Goal: Task Accomplishment & Management: Manage account settings

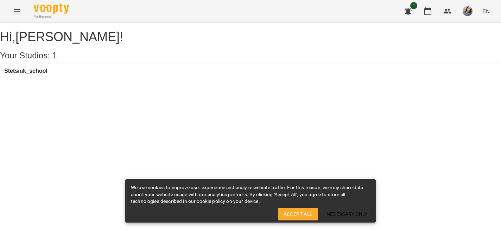
click at [141, 77] on div "Stetsiuk_school" at bounding box center [250, 73] width 501 height 19
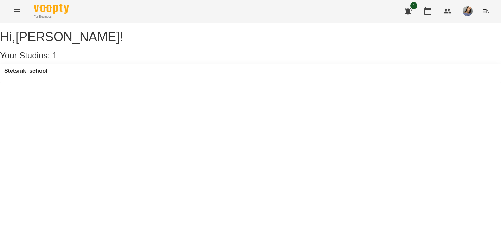
click at [125, 82] on div "Stetsiuk_school" at bounding box center [250, 73] width 501 height 19
click at [412, 7] on span "1" at bounding box center [413, 5] width 7 height 7
click at [438, 12] on div "1 EN" at bounding box center [446, 11] width 93 height 18
click at [430, 11] on icon "button" at bounding box center [427, 11] width 8 height 8
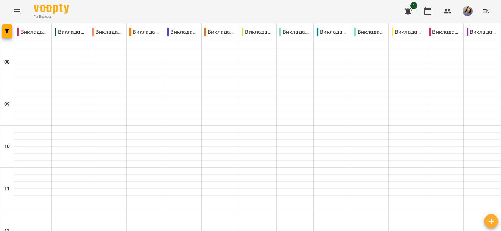
type input "**********"
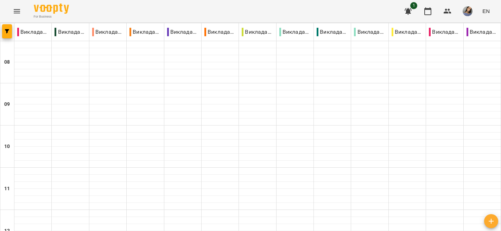
scroll to position [51, 0]
click at [172, 168] on div at bounding box center [182, 171] width 37 height 7
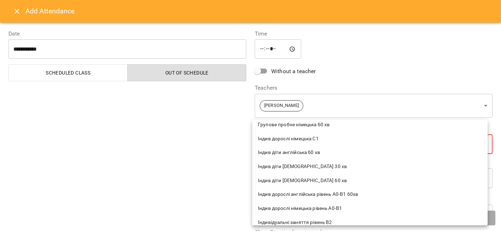
scroll to position [123, 0]
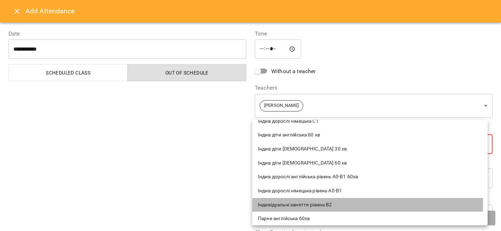
click at [300, 204] on span "Індивідуальні заняття рівень В2" at bounding box center [370, 205] width 224 height 7
type input "**********"
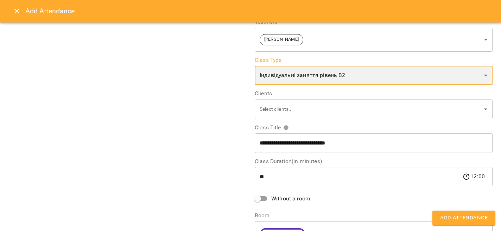
scroll to position [76, 0]
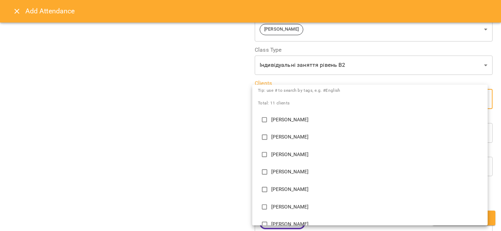
scroll to position [19, 0]
click at [304, 142] on li "[PERSON_NAME]" at bounding box center [369, 137] width 235 height 18
type input "**********"
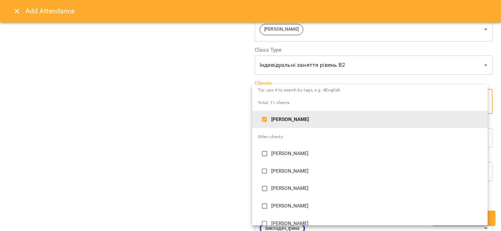
click at [223, 182] on div at bounding box center [250, 115] width 501 height 231
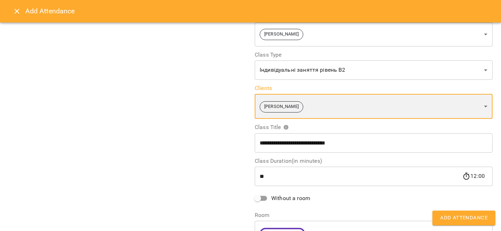
scroll to position [69, 0]
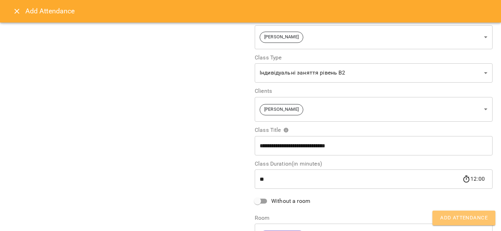
click at [471, 216] on span "Add Attendance" at bounding box center [463, 217] width 47 height 9
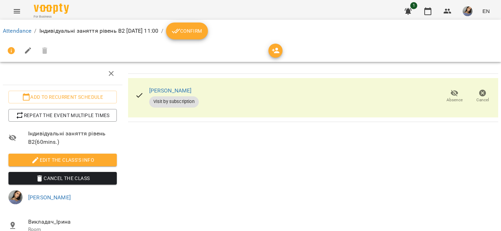
click at [202, 30] on span "Confirm" at bounding box center [187, 31] width 30 height 8
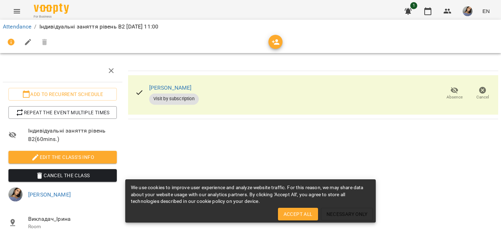
scroll to position [50, 0]
click at [71, 191] on link "[PERSON_NAME]" at bounding box center [49, 194] width 43 height 7
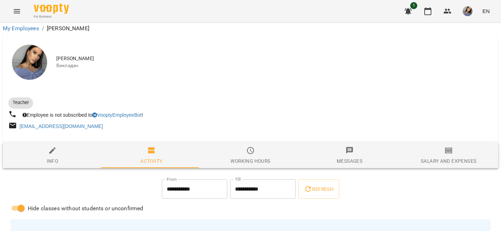
scroll to position [100, 0]
click at [238, 146] on span "Working hours" at bounding box center [250, 155] width 91 height 19
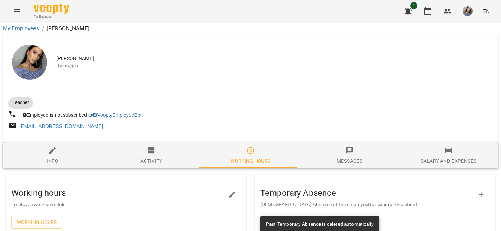
scroll to position [50, 0]
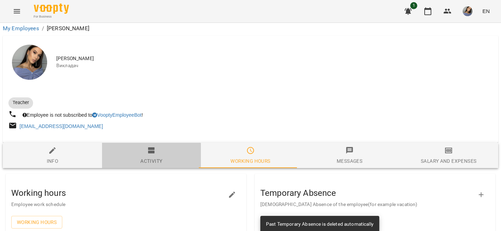
click at [147, 157] on div "Activity" at bounding box center [151, 161] width 22 height 8
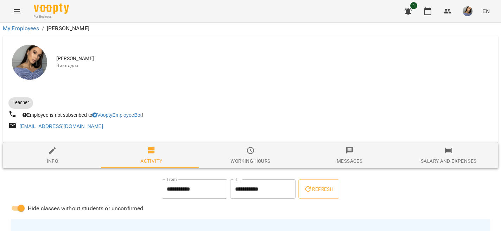
scroll to position [388, 0]
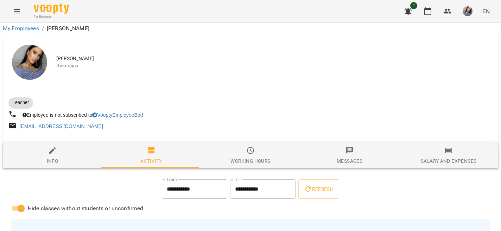
drag, startPoint x: 478, startPoint y: 172, endPoint x: 473, endPoint y: 173, distance: 5.6
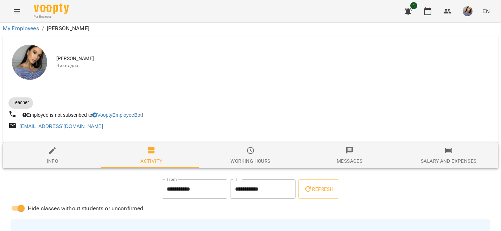
drag, startPoint x: 479, startPoint y: 75, endPoint x: 475, endPoint y: 76, distance: 3.9
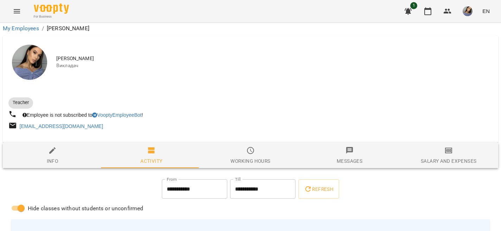
drag, startPoint x: 475, startPoint y: 76, endPoint x: 481, endPoint y: 77, distance: 6.2
drag, startPoint x: 475, startPoint y: 106, endPoint x: 480, endPoint y: 107, distance: 5.8
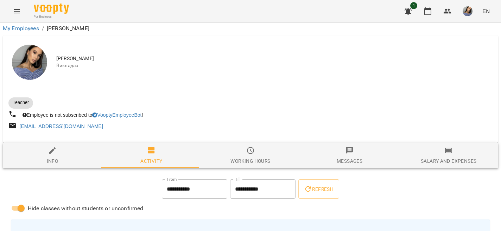
click at [412, 11] on icon "button" at bounding box center [408, 11] width 8 height 8
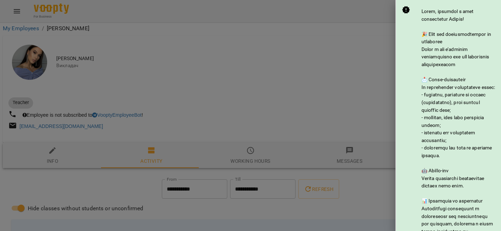
click at [378, 20] on div at bounding box center [250, 115] width 501 height 231
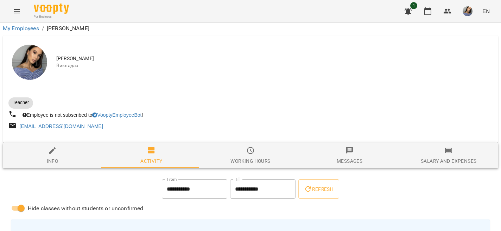
click at [411, 13] on icon "button" at bounding box center [408, 11] width 8 height 8
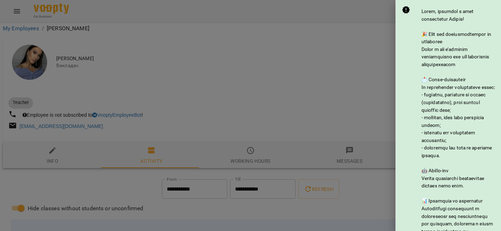
click at [378, 22] on div at bounding box center [250, 115] width 501 height 231
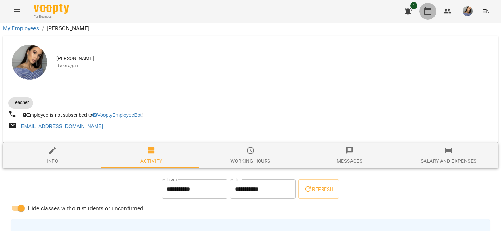
click at [423, 14] on button "button" at bounding box center [427, 11] width 17 height 17
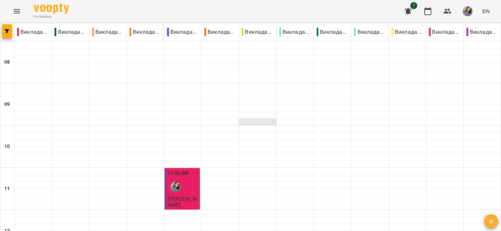
scroll to position [133, 0]
